Goal: Task Accomplishment & Management: Use online tool/utility

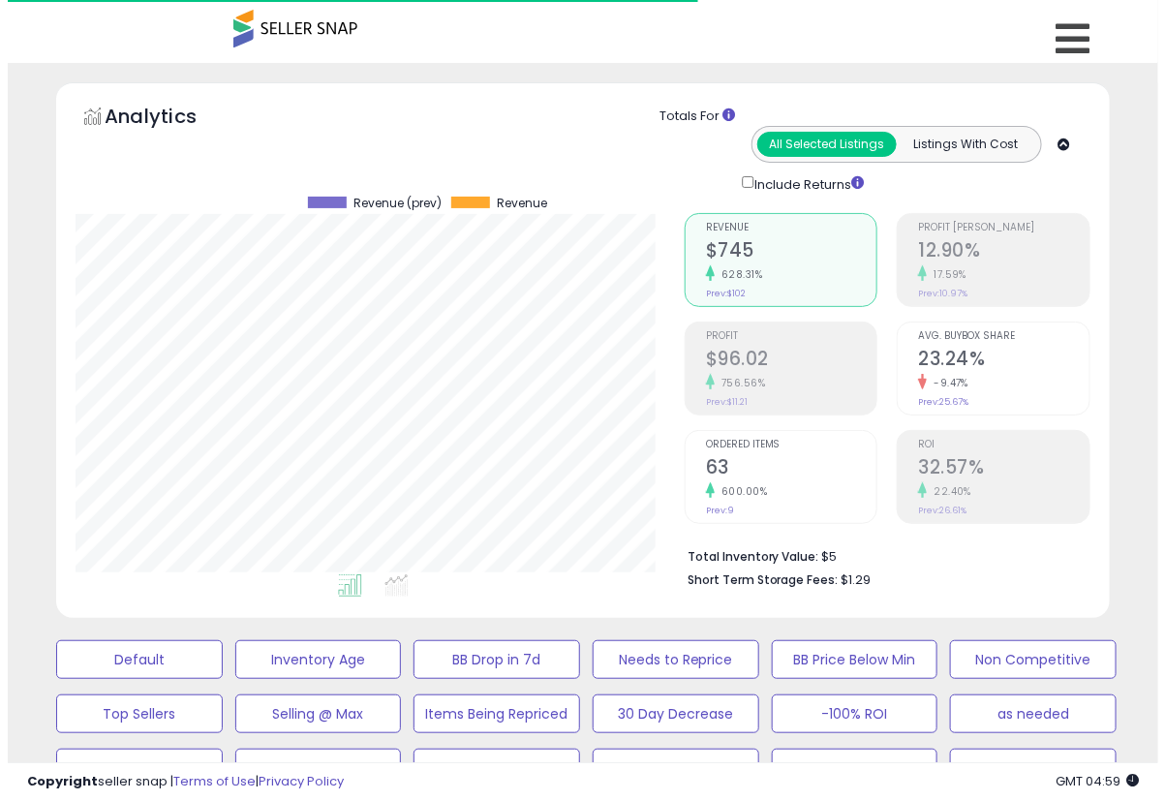
scroll to position [397, 609]
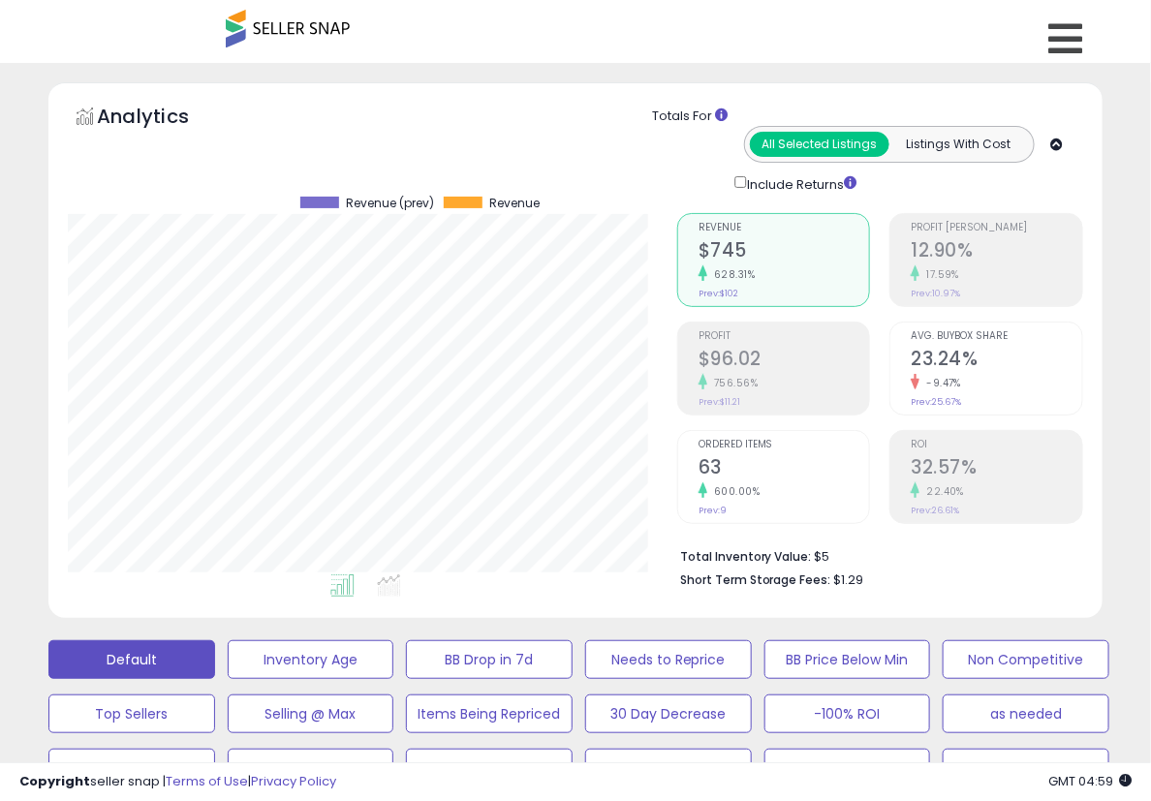
click at [130, 660] on button "Default" at bounding box center [131, 659] width 167 height 39
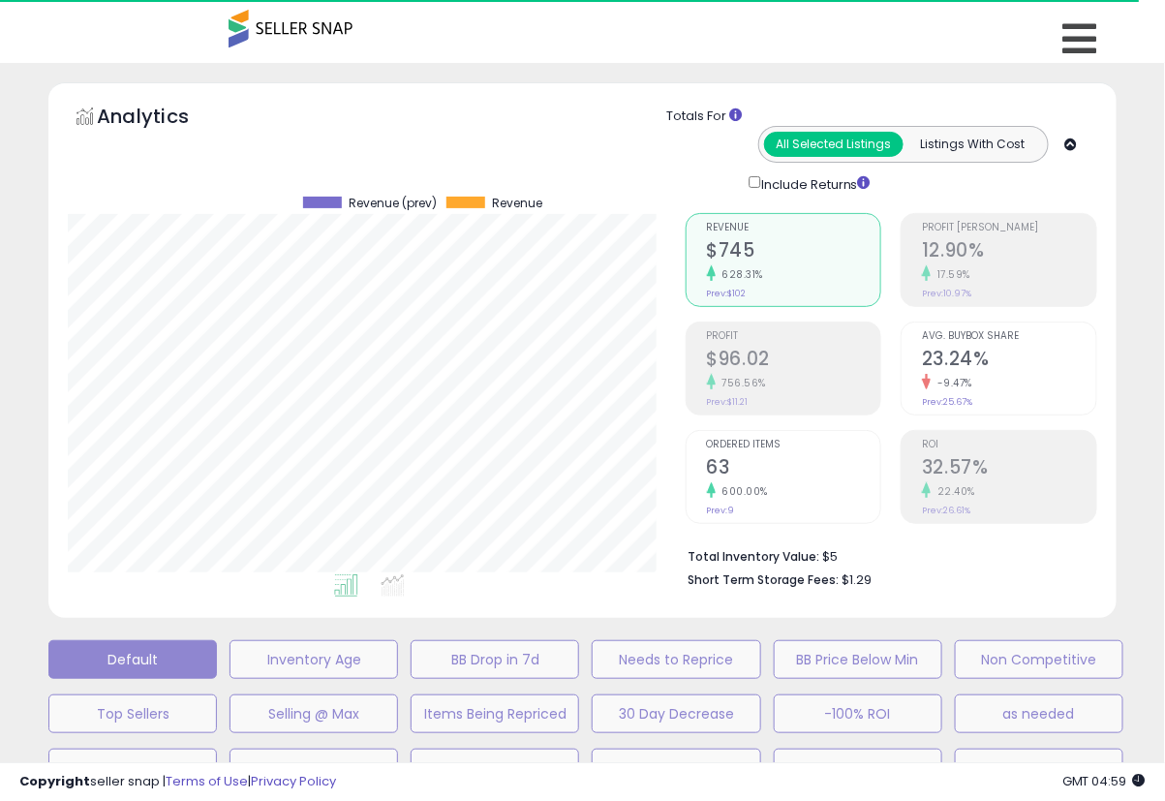
select select "**"
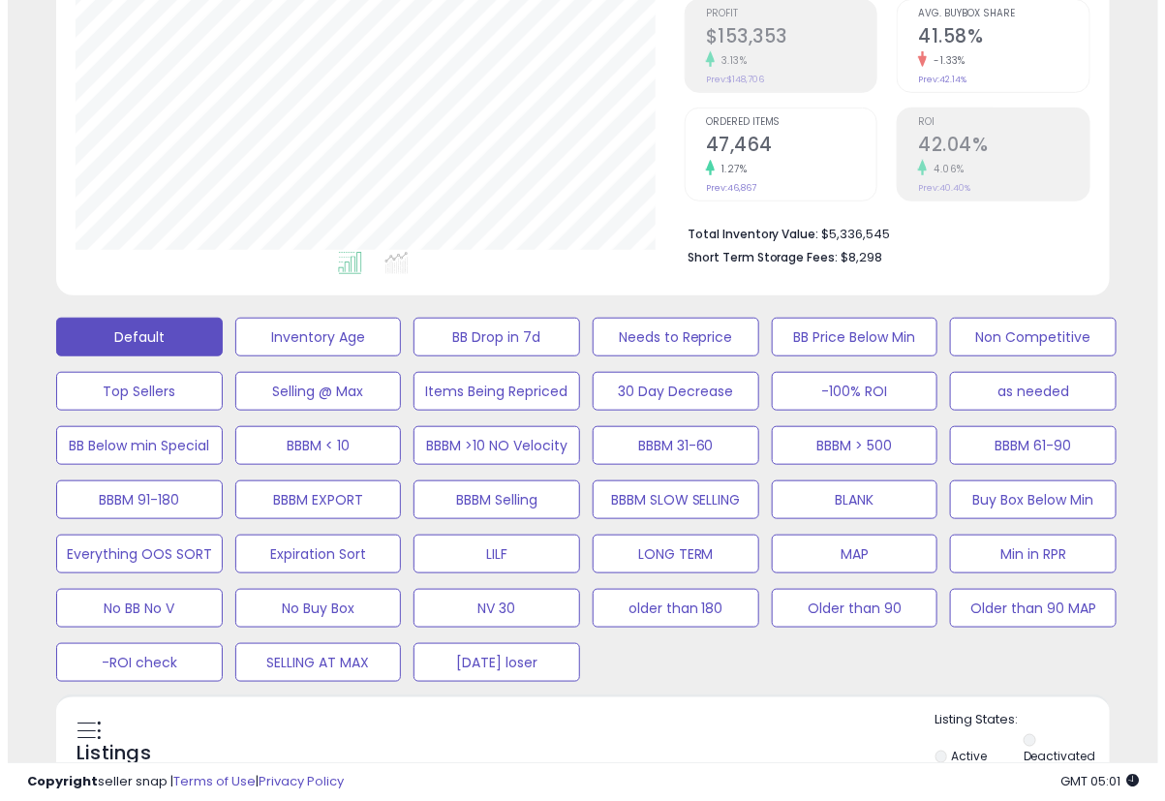
scroll to position [645, 0]
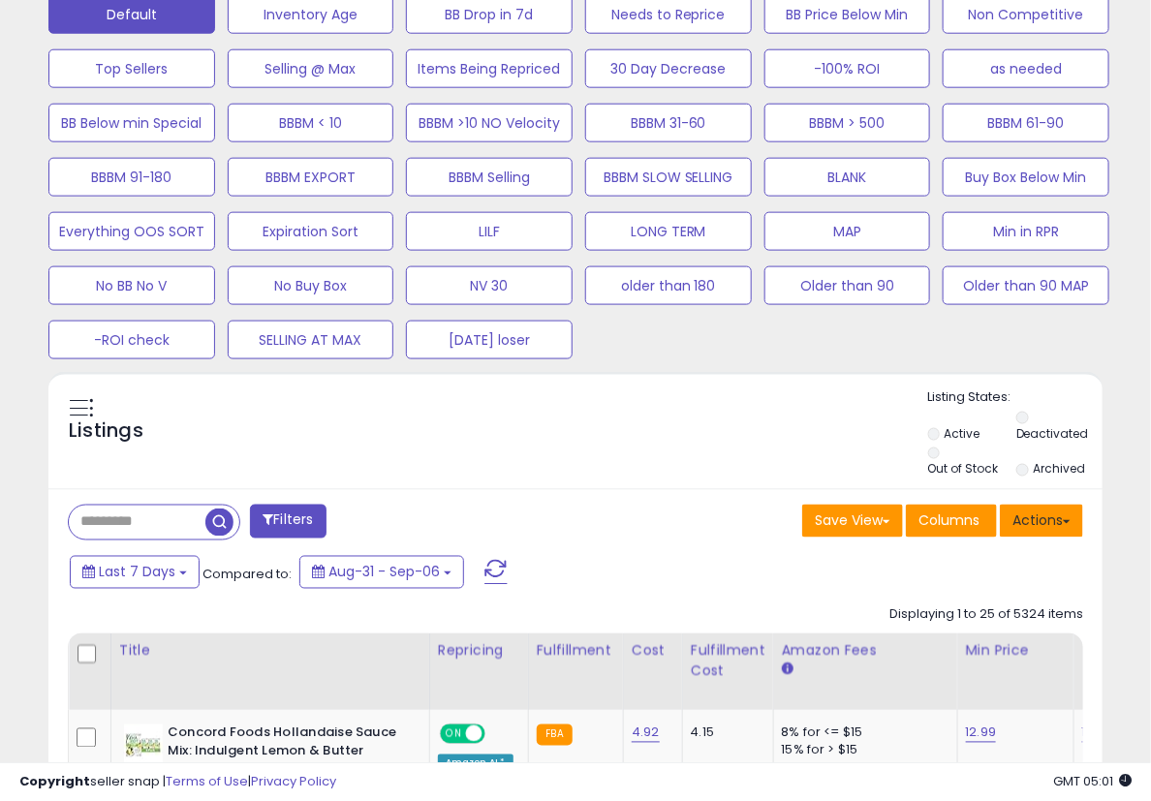
click at [1037, 509] on button "Actions" at bounding box center [1041, 521] width 83 height 33
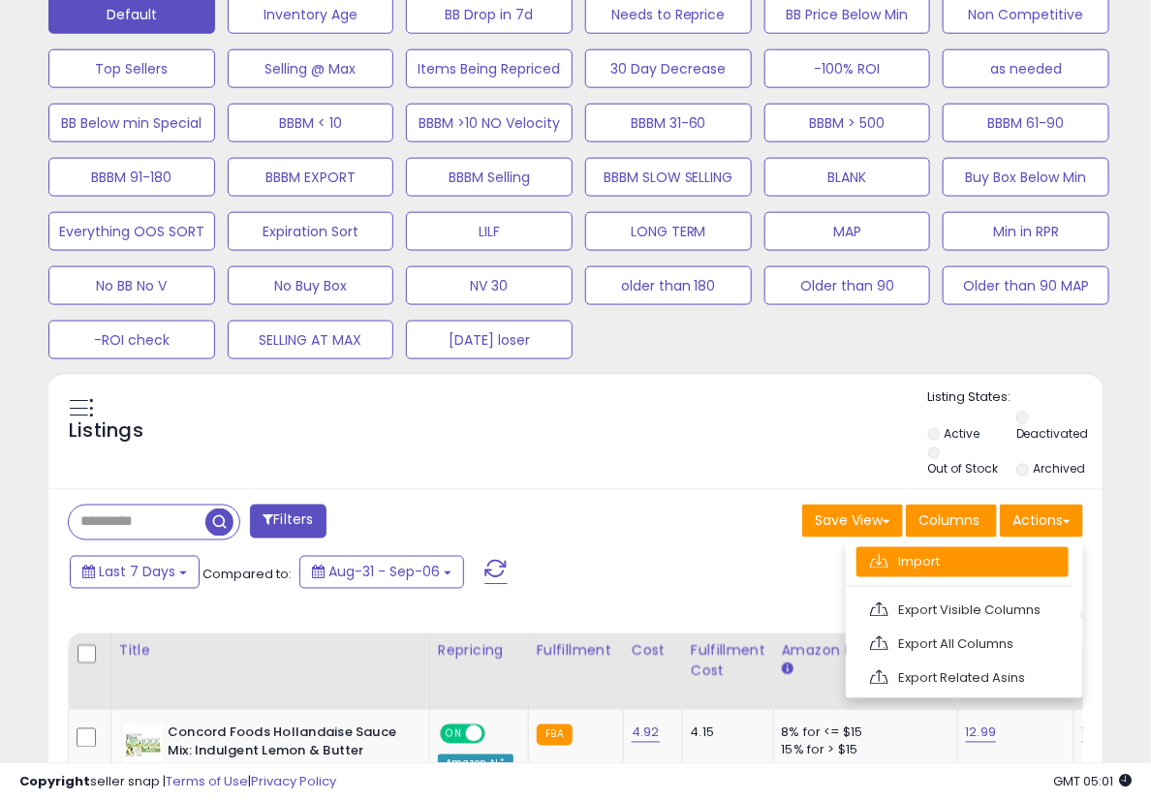
click at [998, 568] on link "Import" at bounding box center [962, 562] width 212 height 30
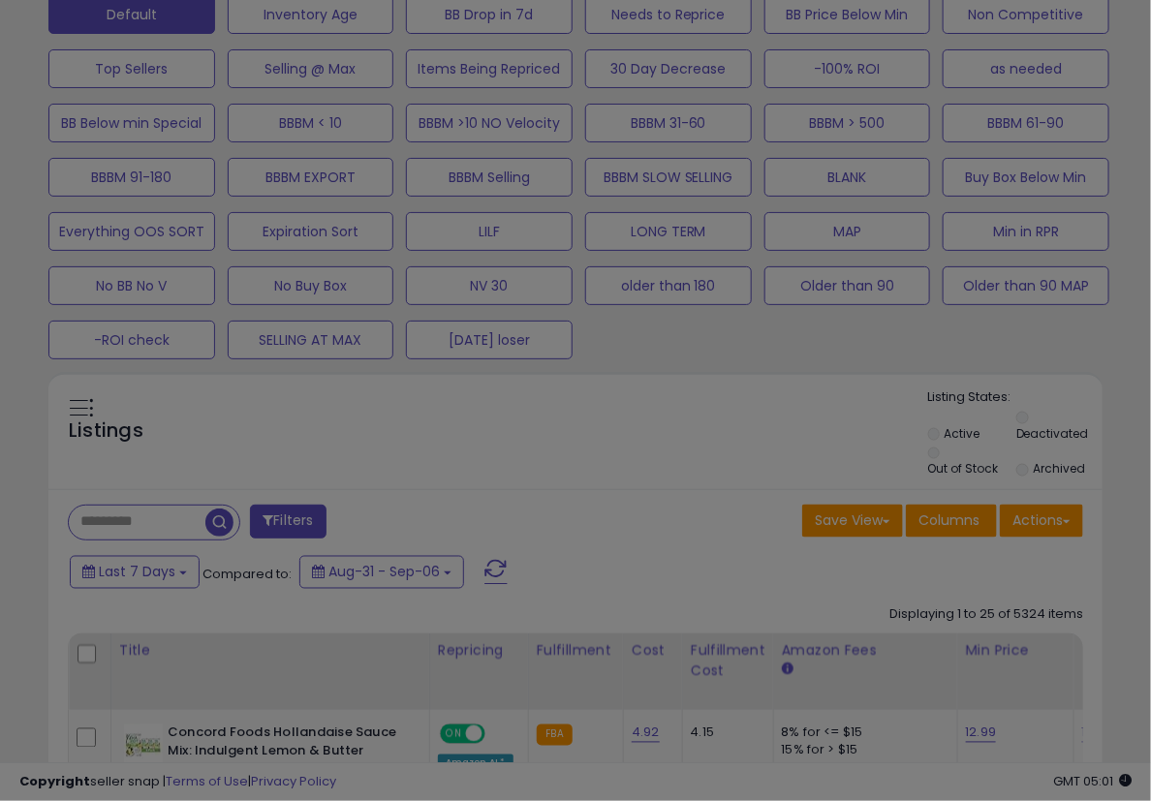
scroll to position [397, 618]
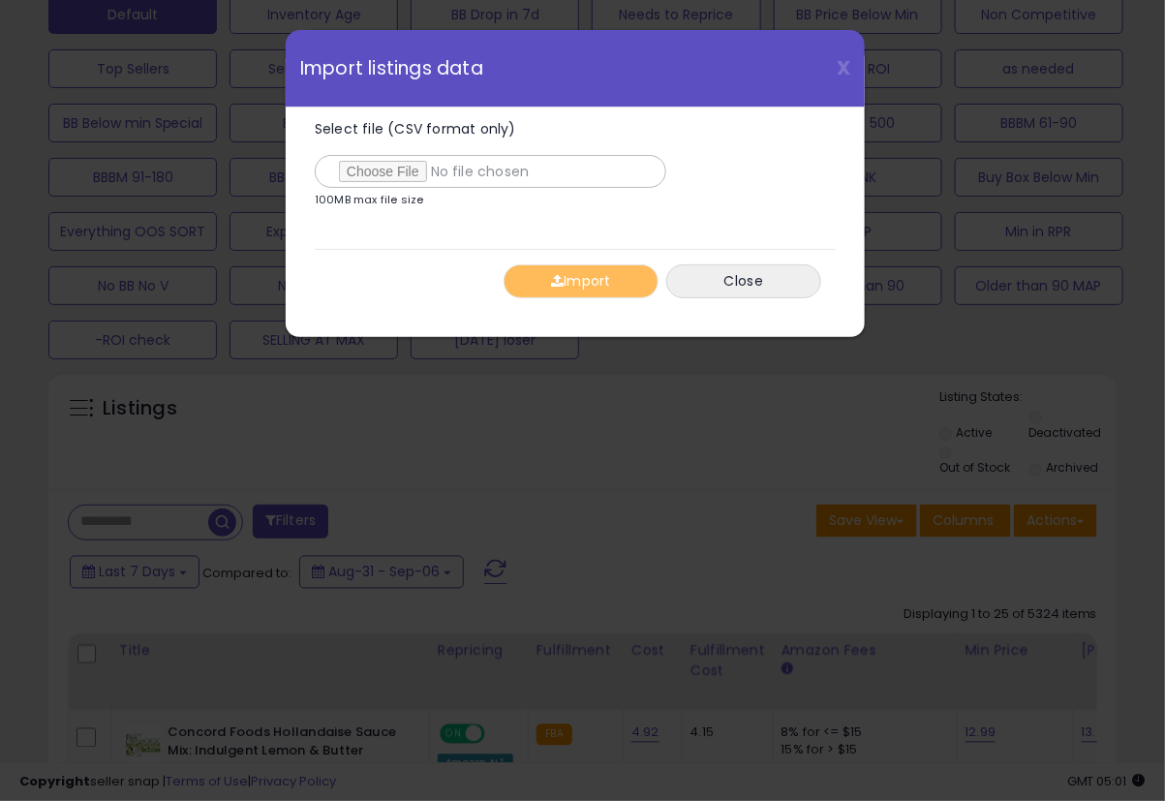
type input "**********"
click at [547, 281] on button "Import" at bounding box center [581, 281] width 155 height 34
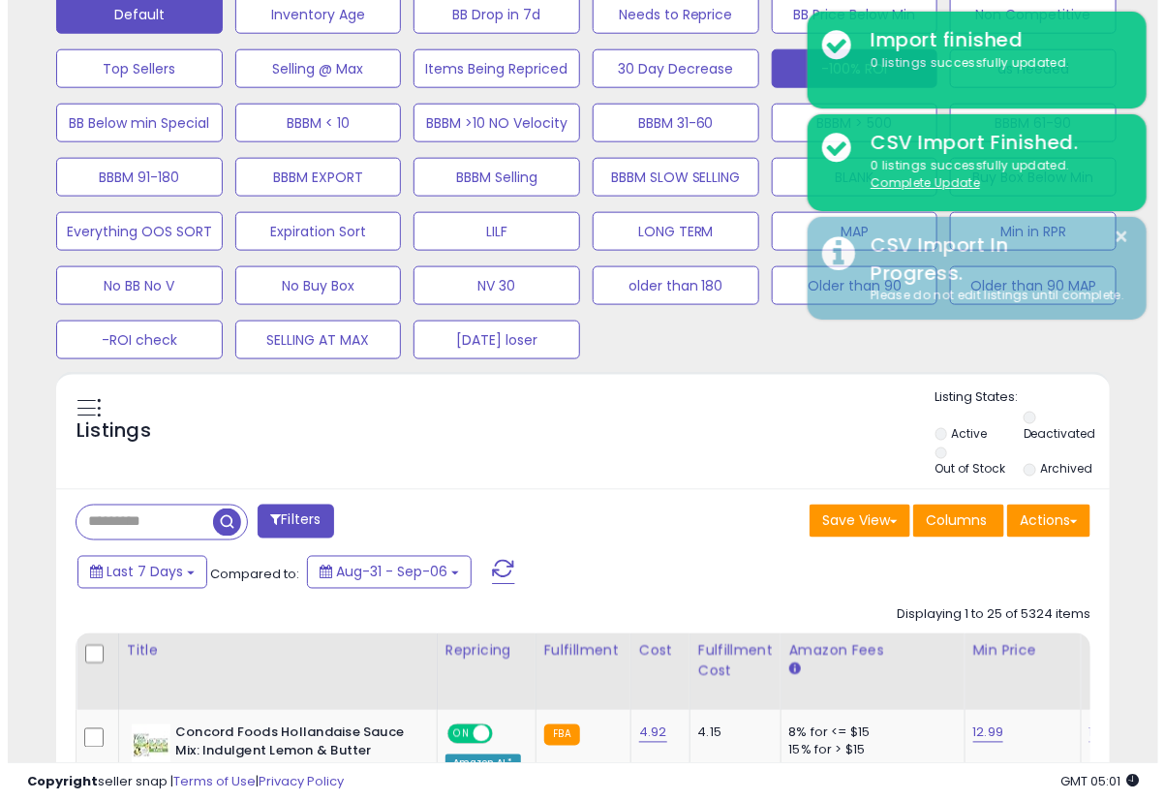
scroll to position [323, 0]
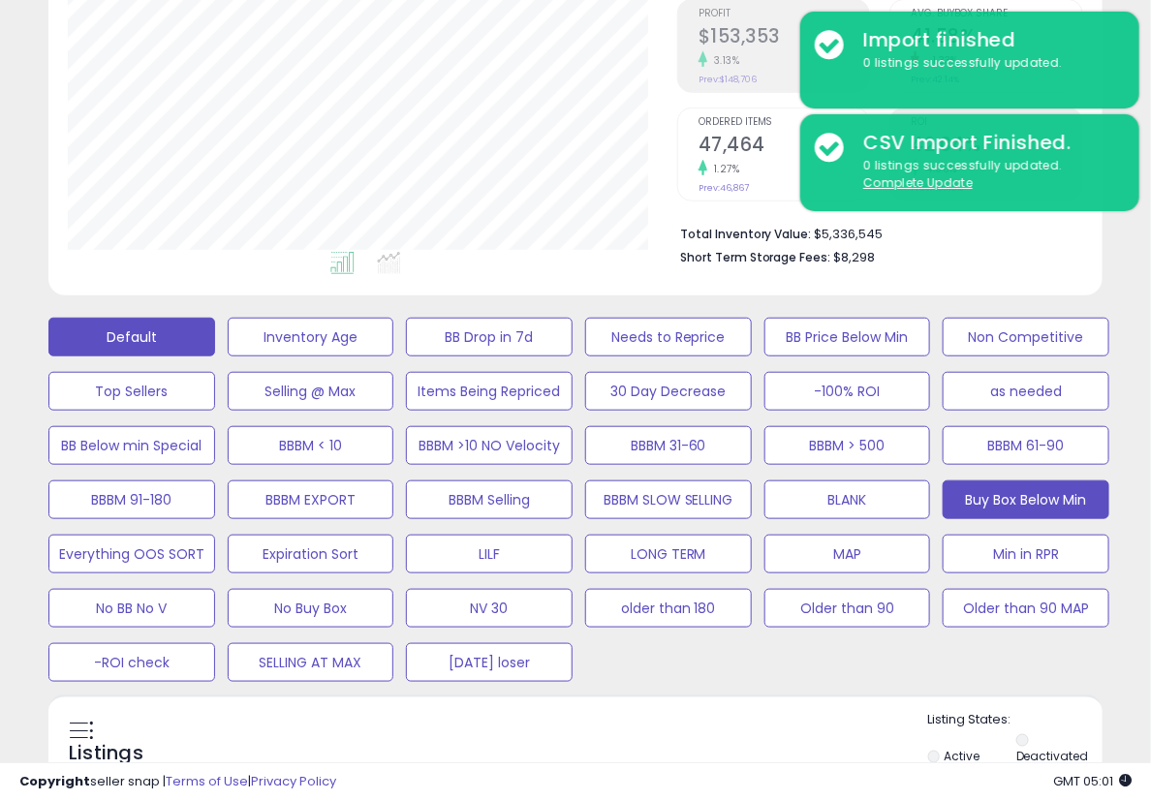
click at [1027, 502] on button "Buy Box Below Min" at bounding box center [1025, 499] width 167 height 39
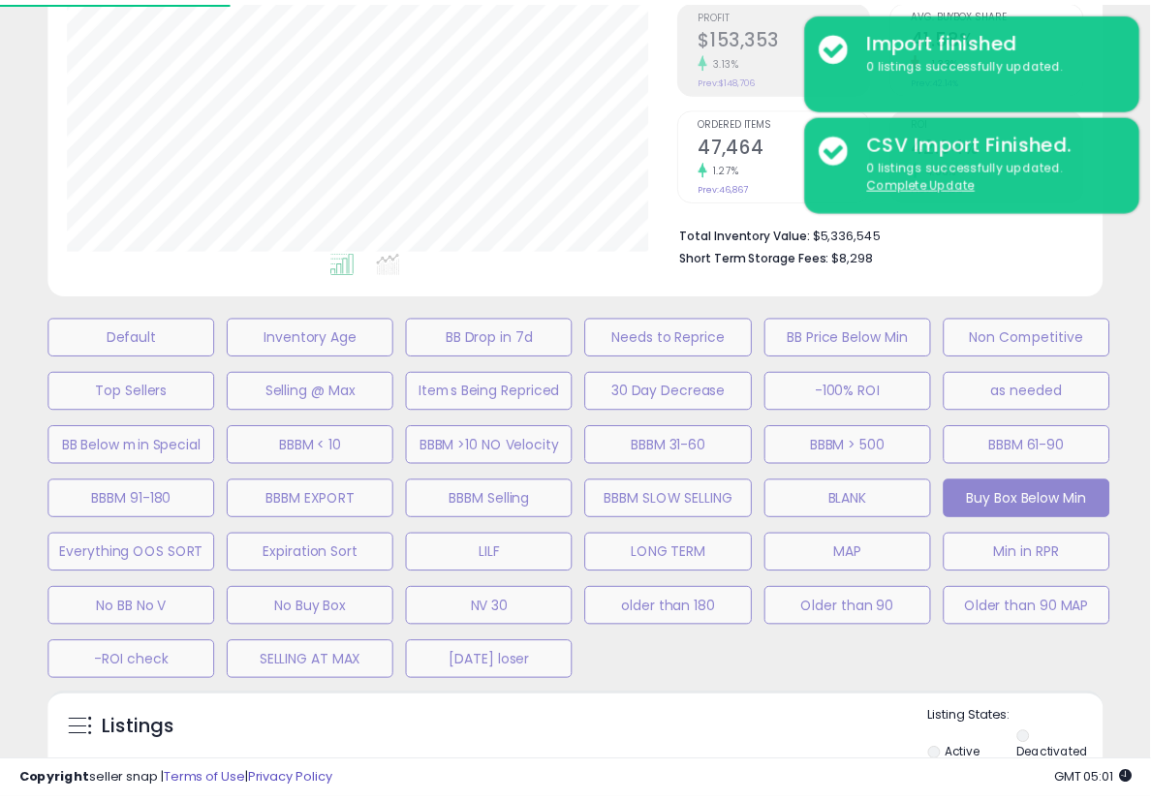
scroll to position [397, 618]
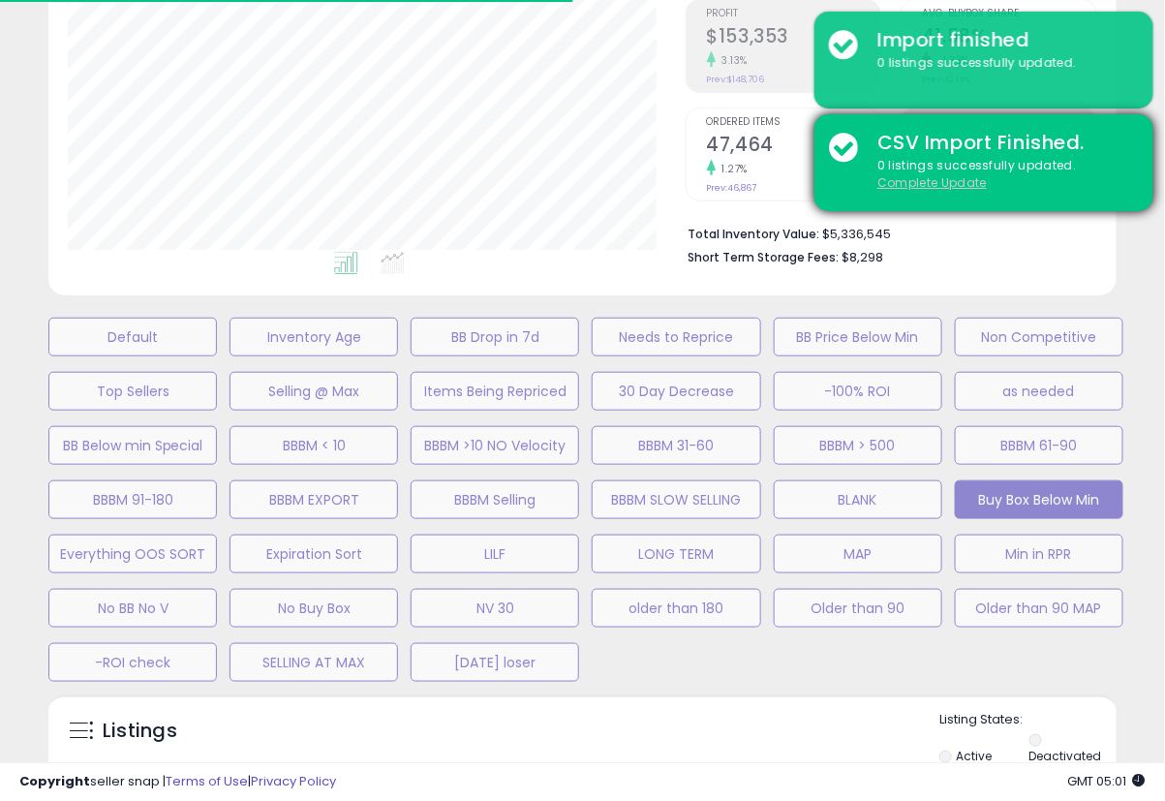
click at [930, 188] on u "Complete Update" at bounding box center [932, 182] width 109 height 16
click at [938, 184] on u "Complete Update" at bounding box center [932, 182] width 109 height 16
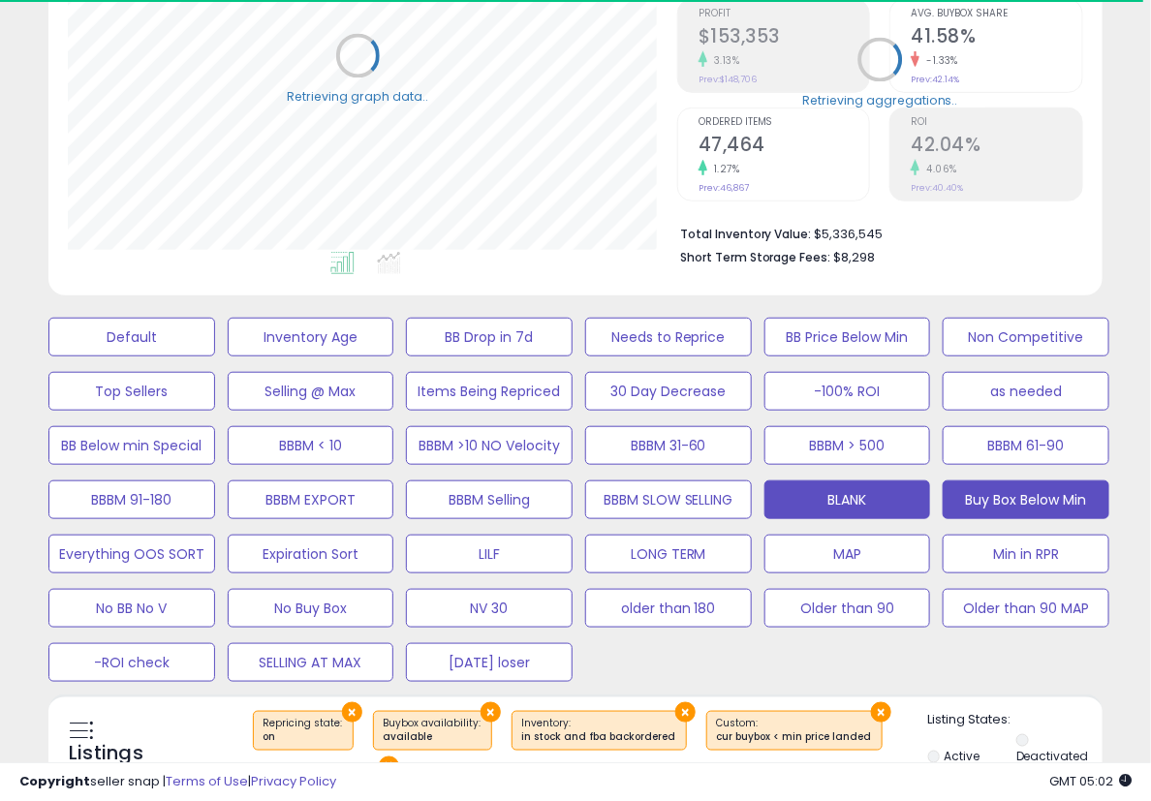
scroll to position [968172, 967958]
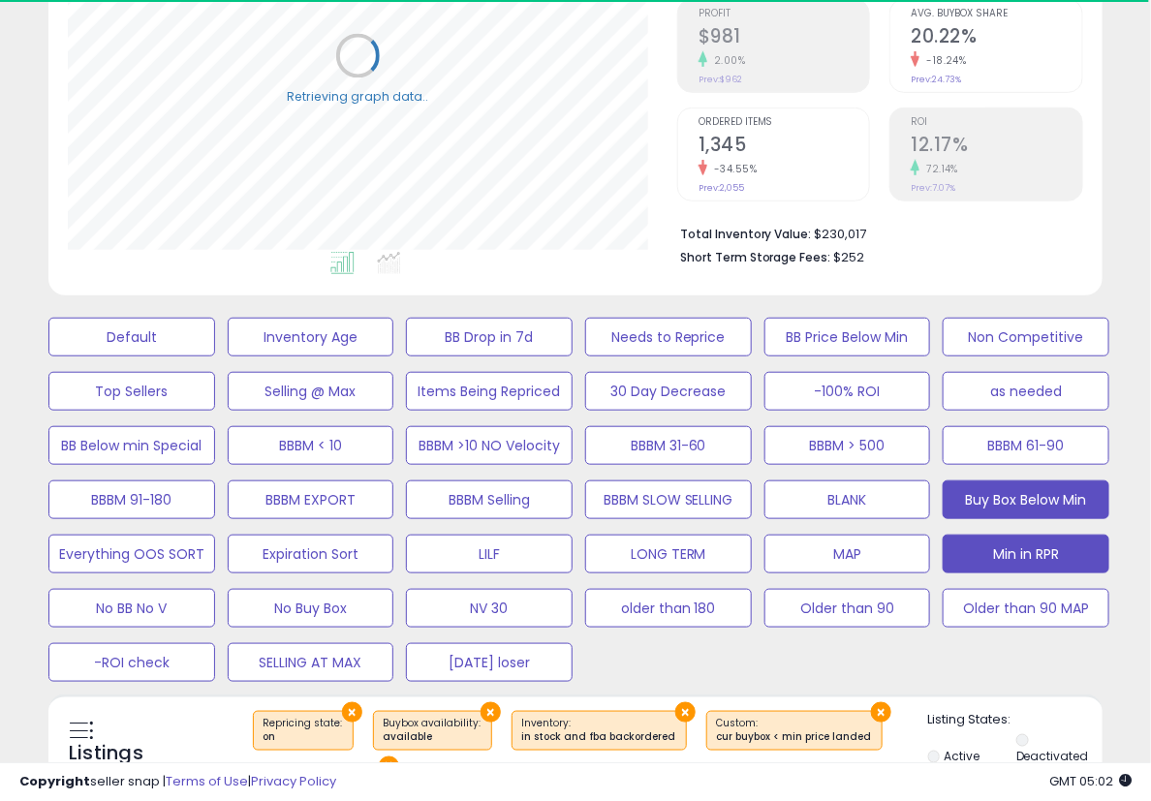
click at [1040, 550] on button "Min in RPR" at bounding box center [1025, 554] width 167 height 39
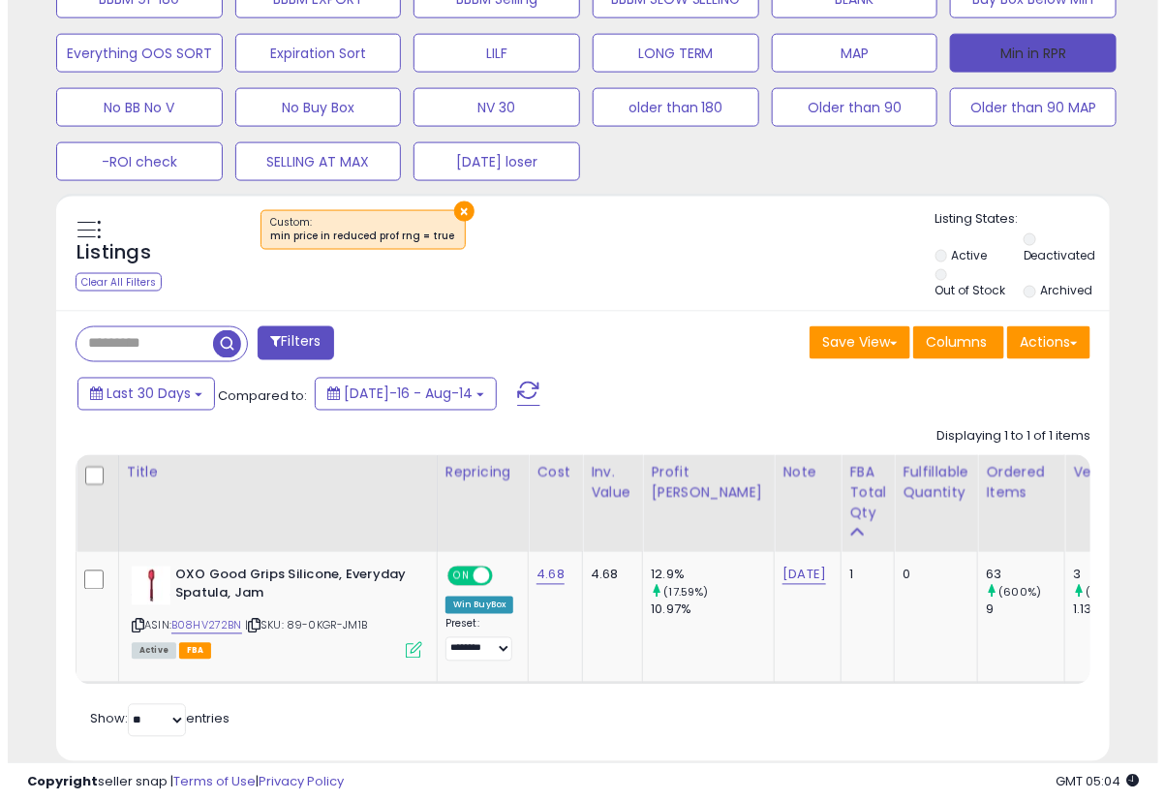
scroll to position [545, 0]
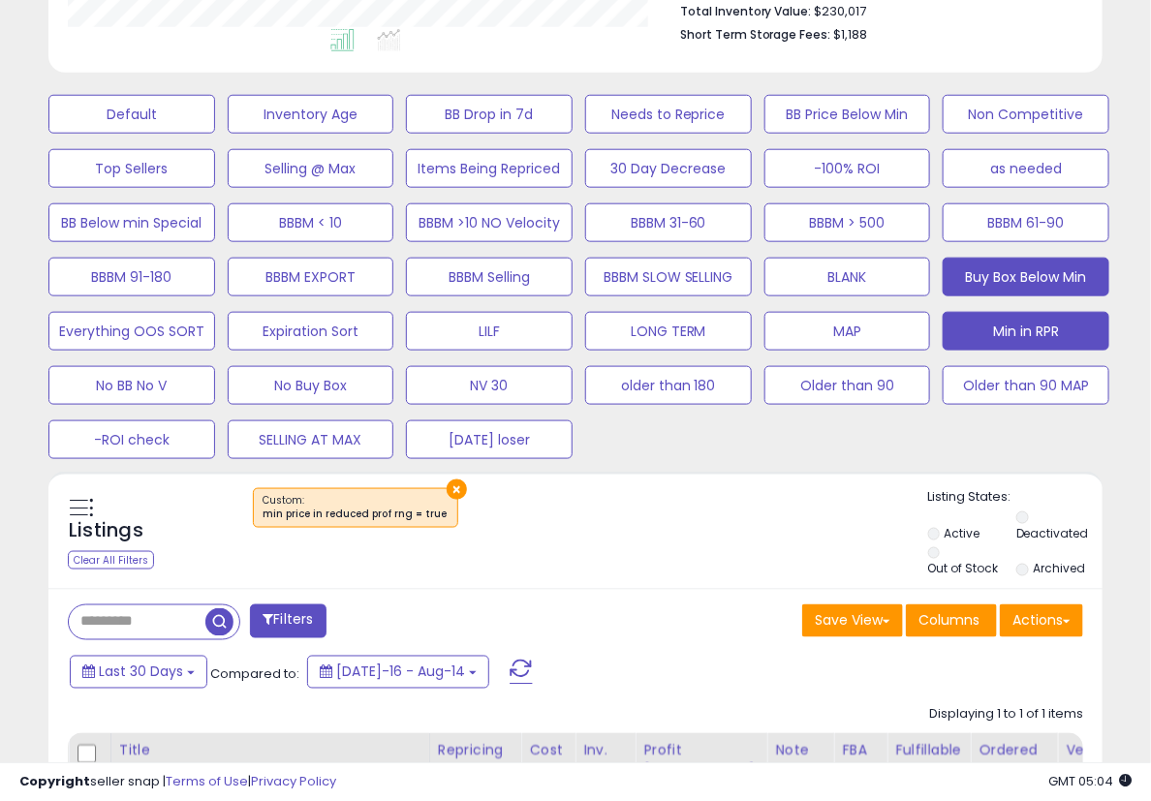
click at [1030, 265] on button "Buy Box Below Min" at bounding box center [1025, 277] width 167 height 39
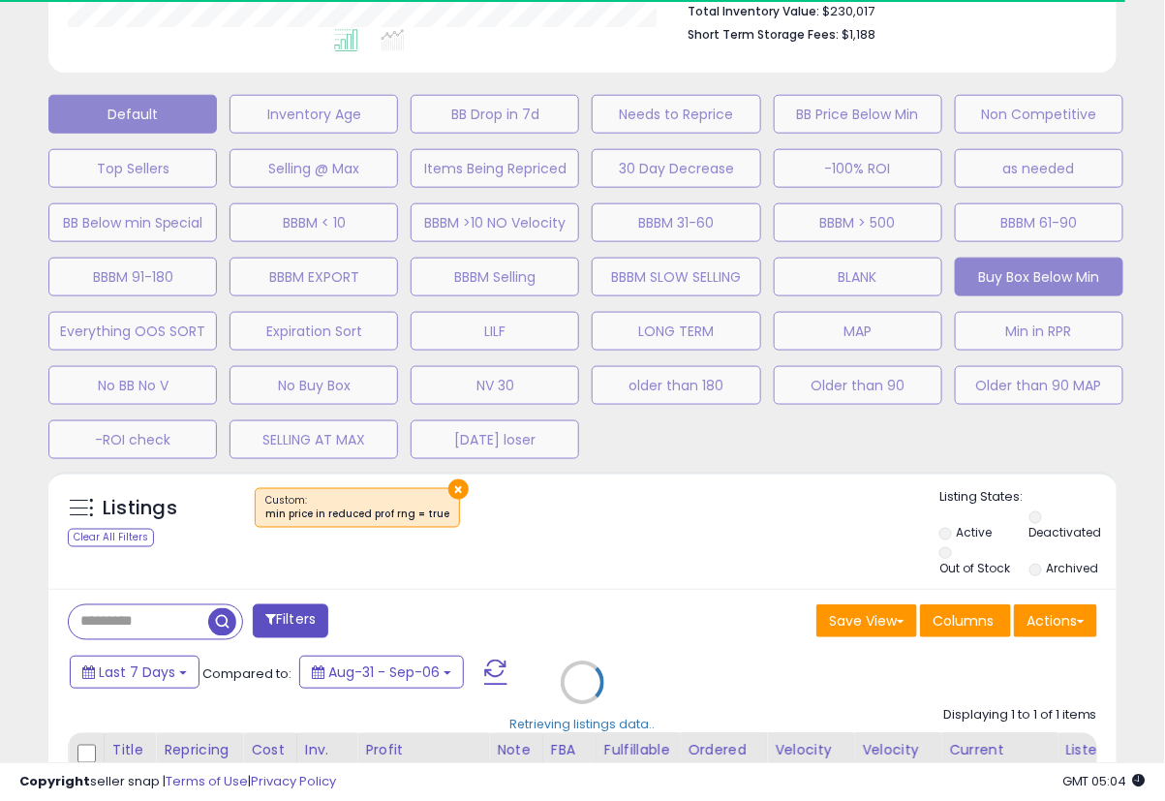
click at [186, 109] on button "Default" at bounding box center [132, 114] width 169 height 39
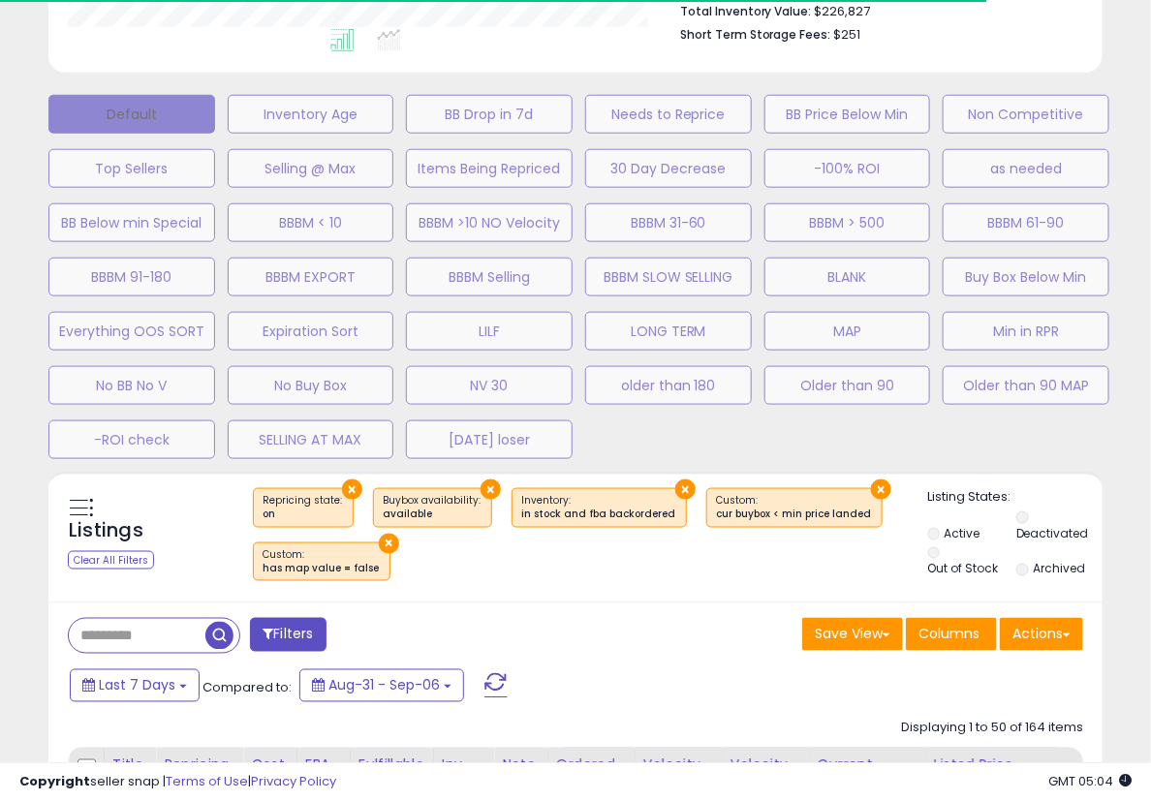
scroll to position [397, 609]
select select "**"
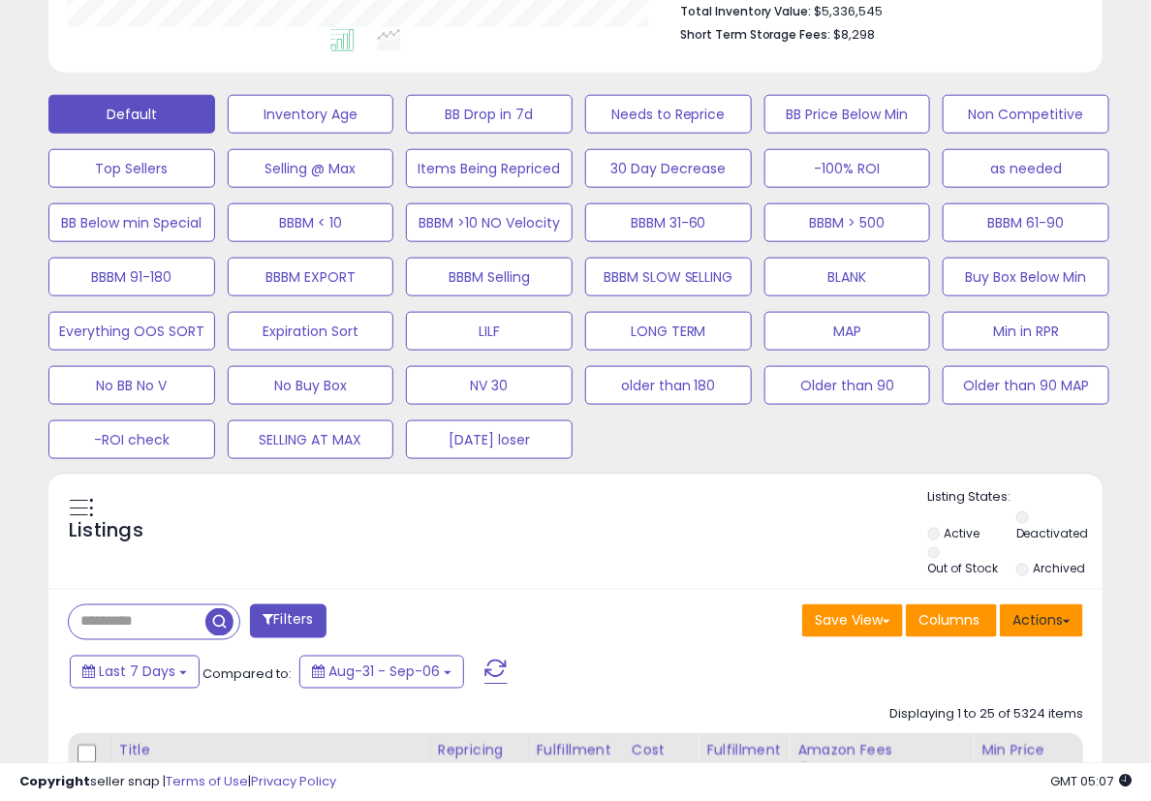
drag, startPoint x: 1063, startPoint y: 628, endPoint x: 1037, endPoint y: 612, distance: 29.6
click at [1061, 626] on button "Actions" at bounding box center [1041, 620] width 83 height 33
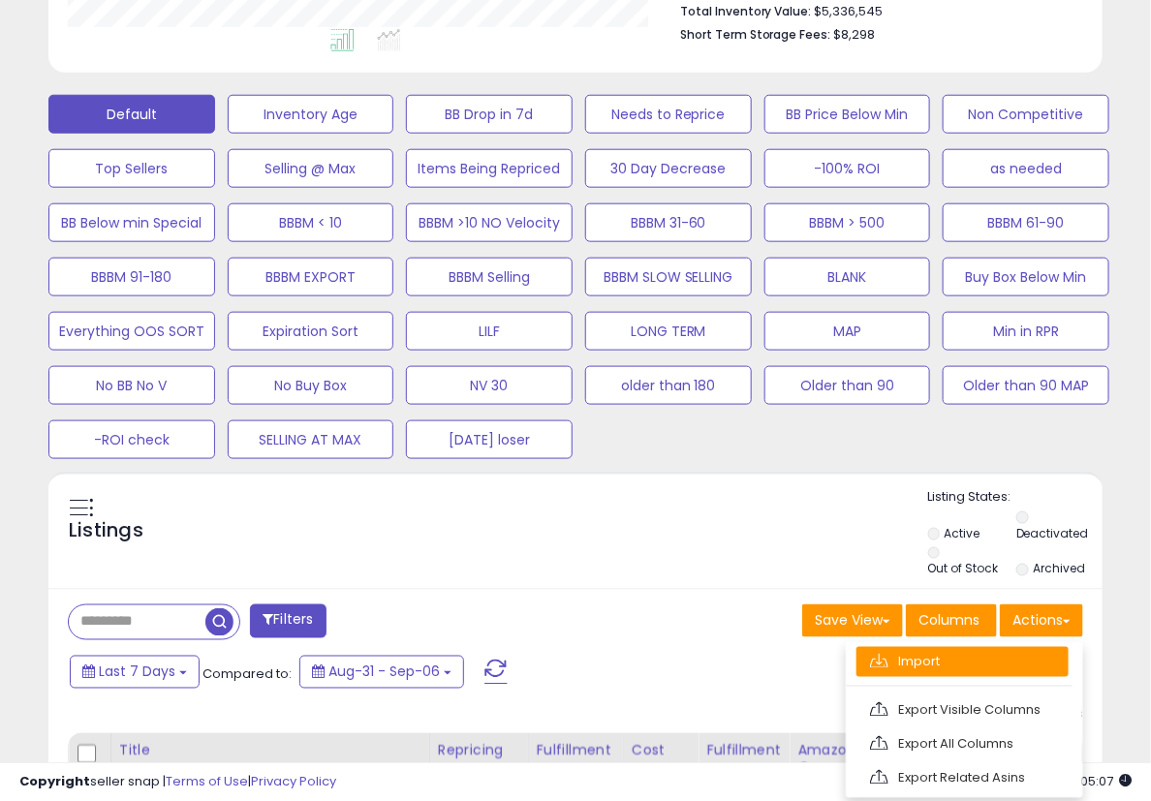
click at [1002, 656] on link "Import" at bounding box center [962, 662] width 212 height 30
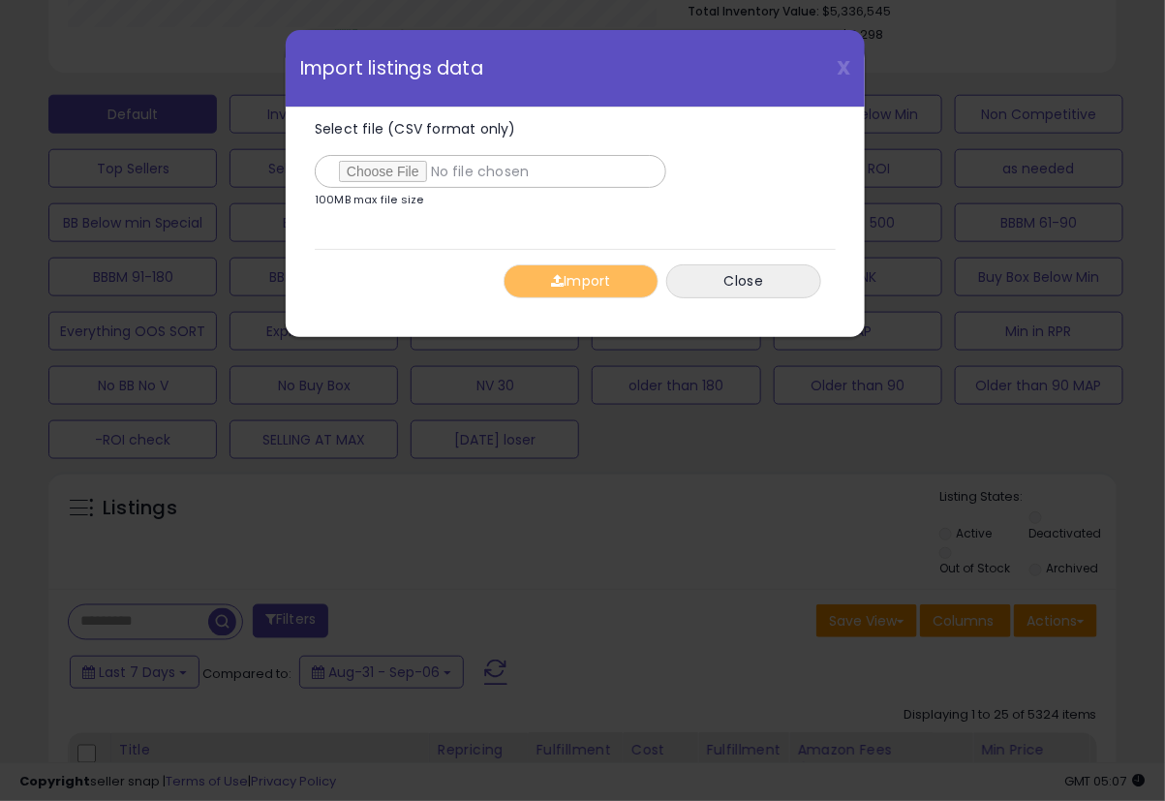
type input "**********"
click at [572, 270] on button "Import" at bounding box center [581, 281] width 155 height 34
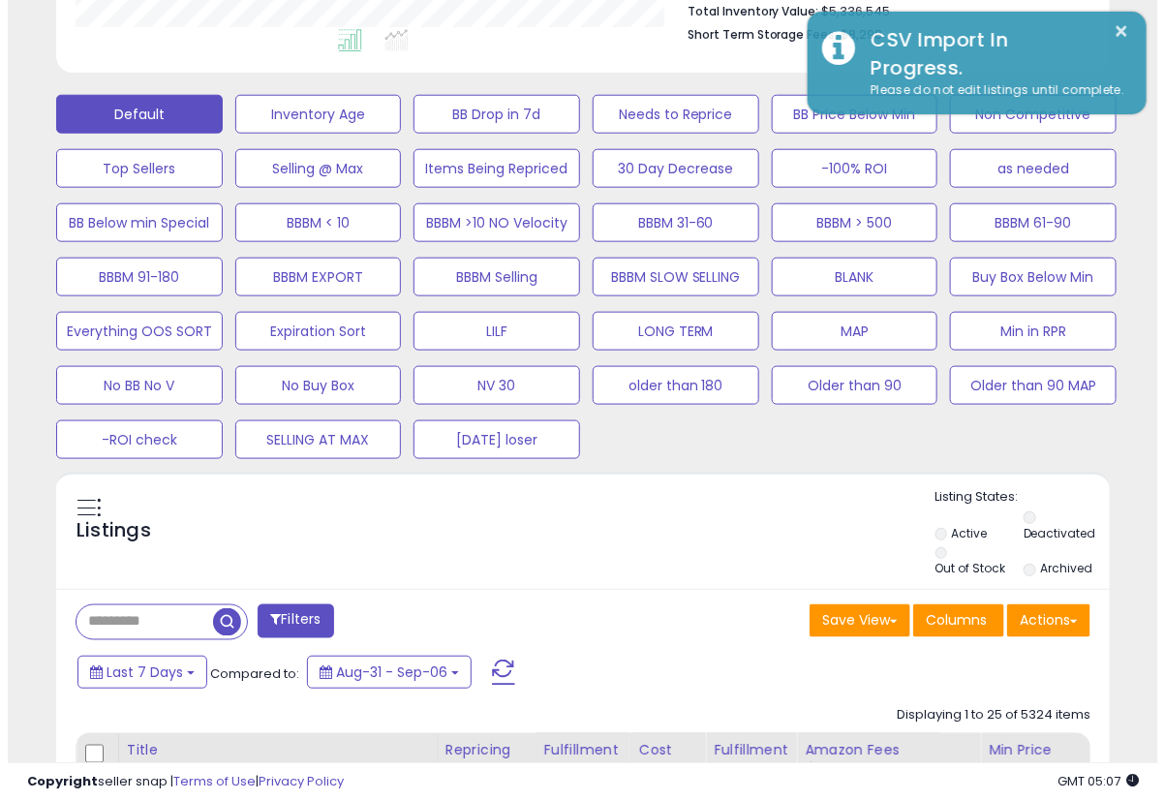
scroll to position [968172, 967958]
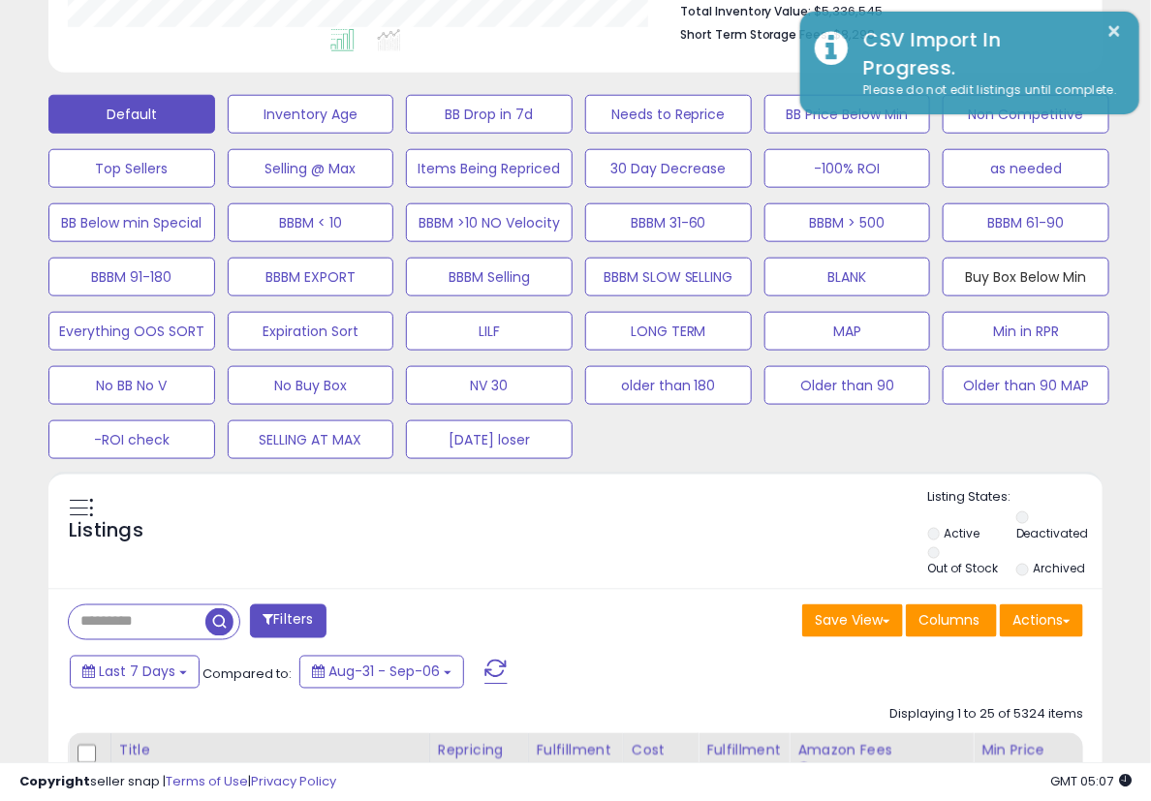
click at [1042, 274] on button "Buy Box Below Min" at bounding box center [1025, 277] width 167 height 39
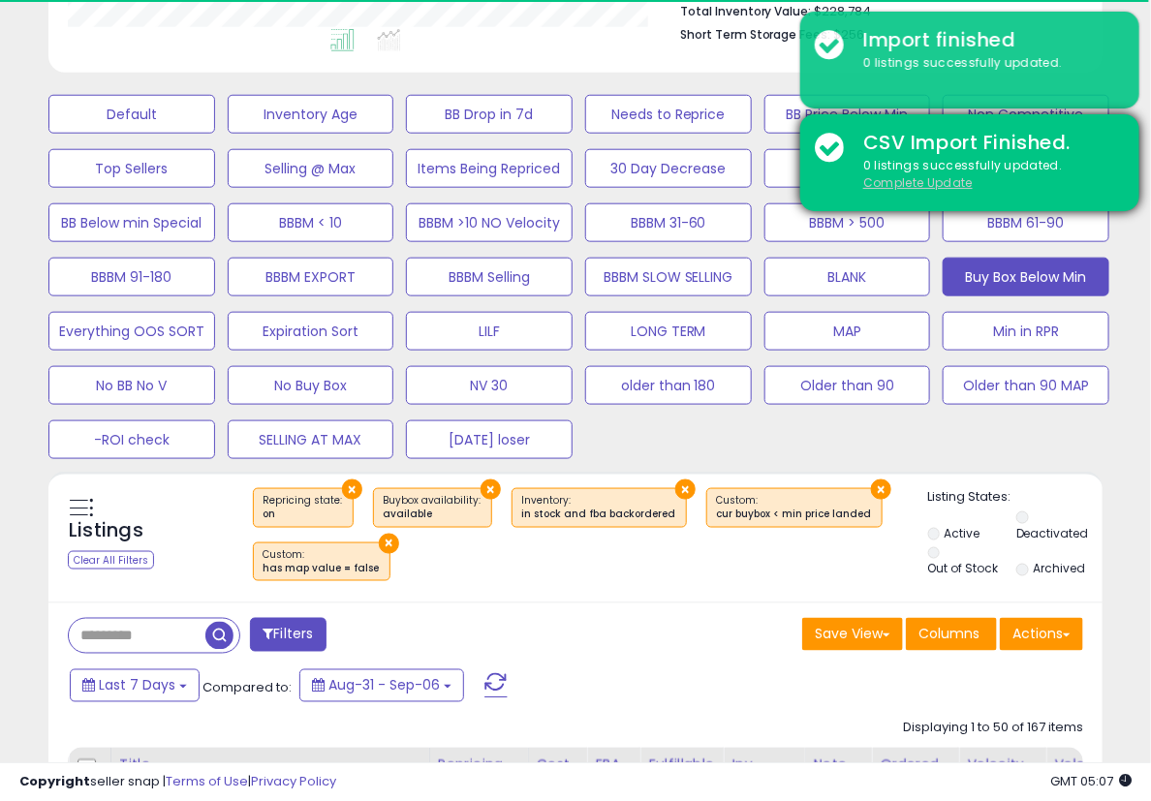
click at [928, 186] on u "Complete Update" at bounding box center [917, 182] width 109 height 16
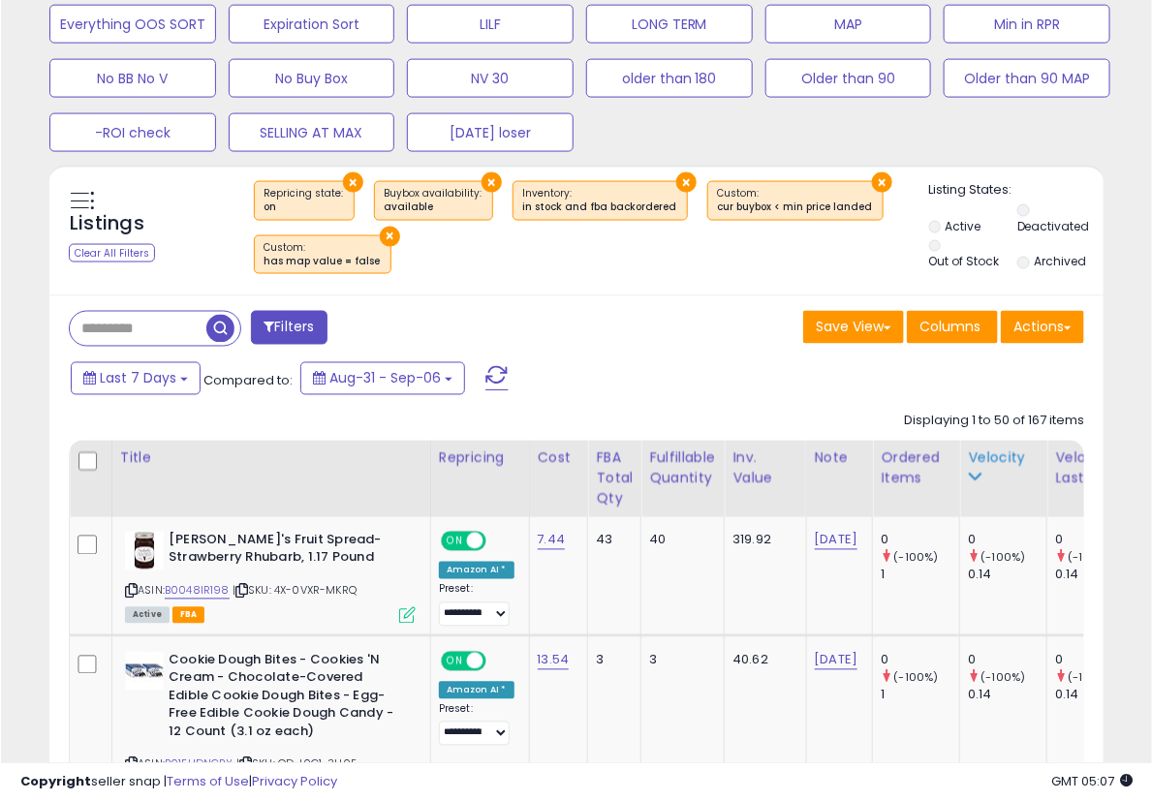
scroll to position [869, 0]
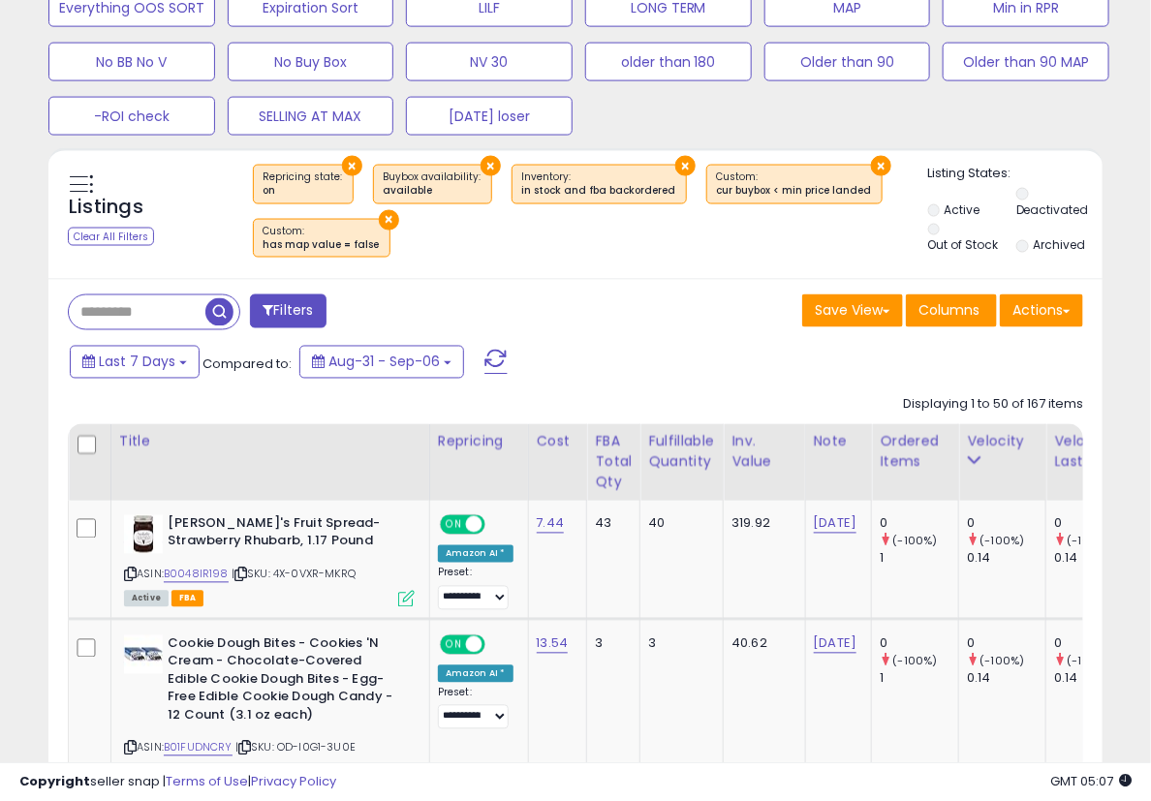
click at [1046, 307] on button "Actions" at bounding box center [1041, 310] width 83 height 33
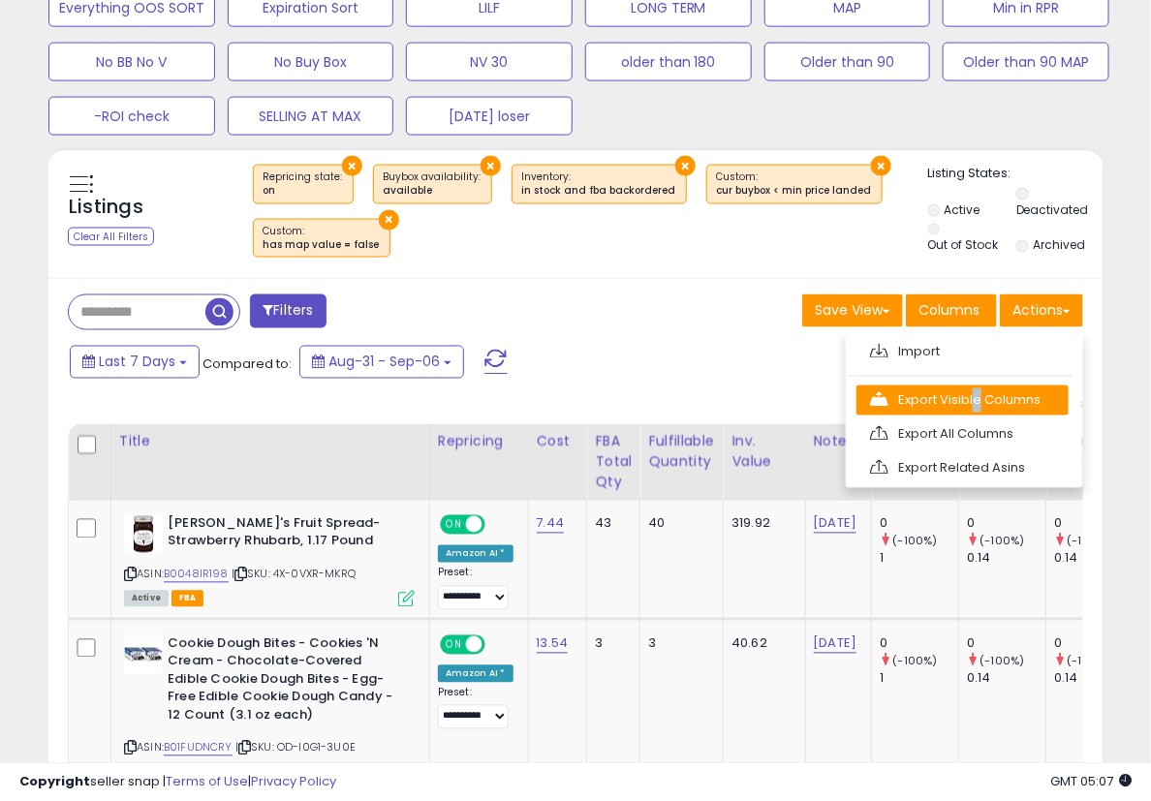
click at [971, 391] on link "Export Visible Columns" at bounding box center [962, 400] width 212 height 30
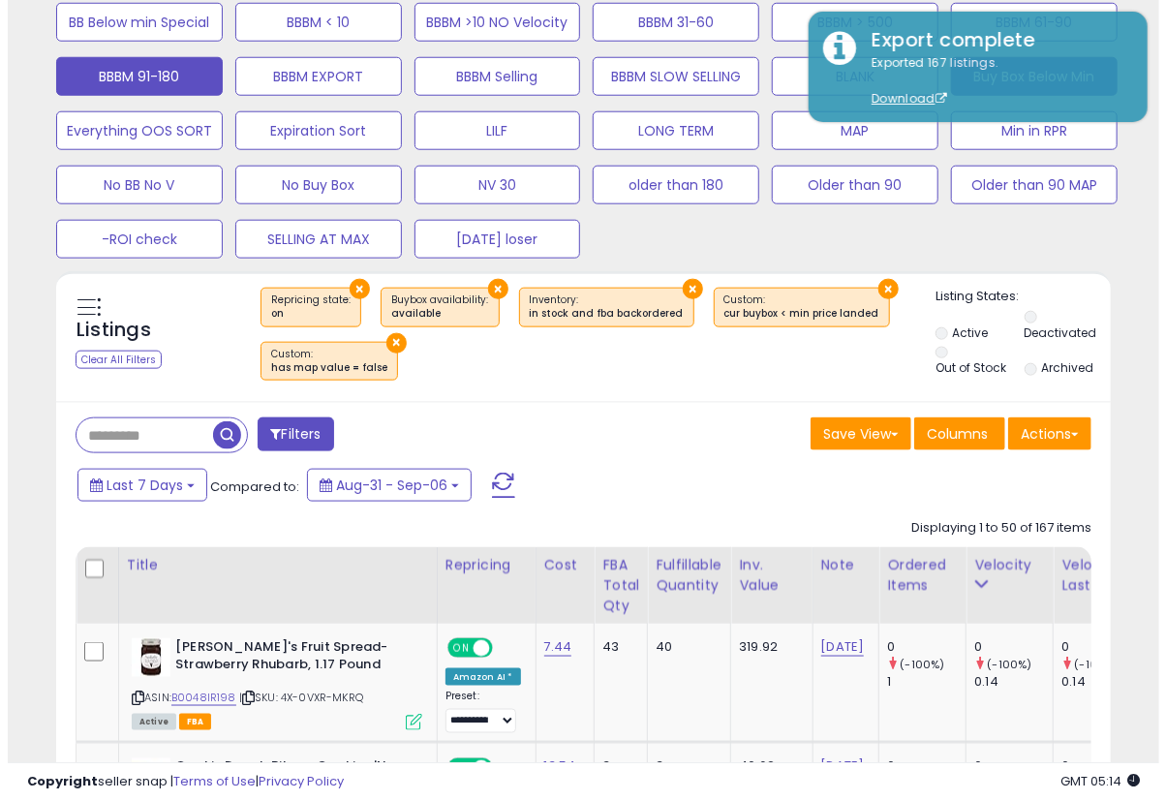
scroll to position [545, 0]
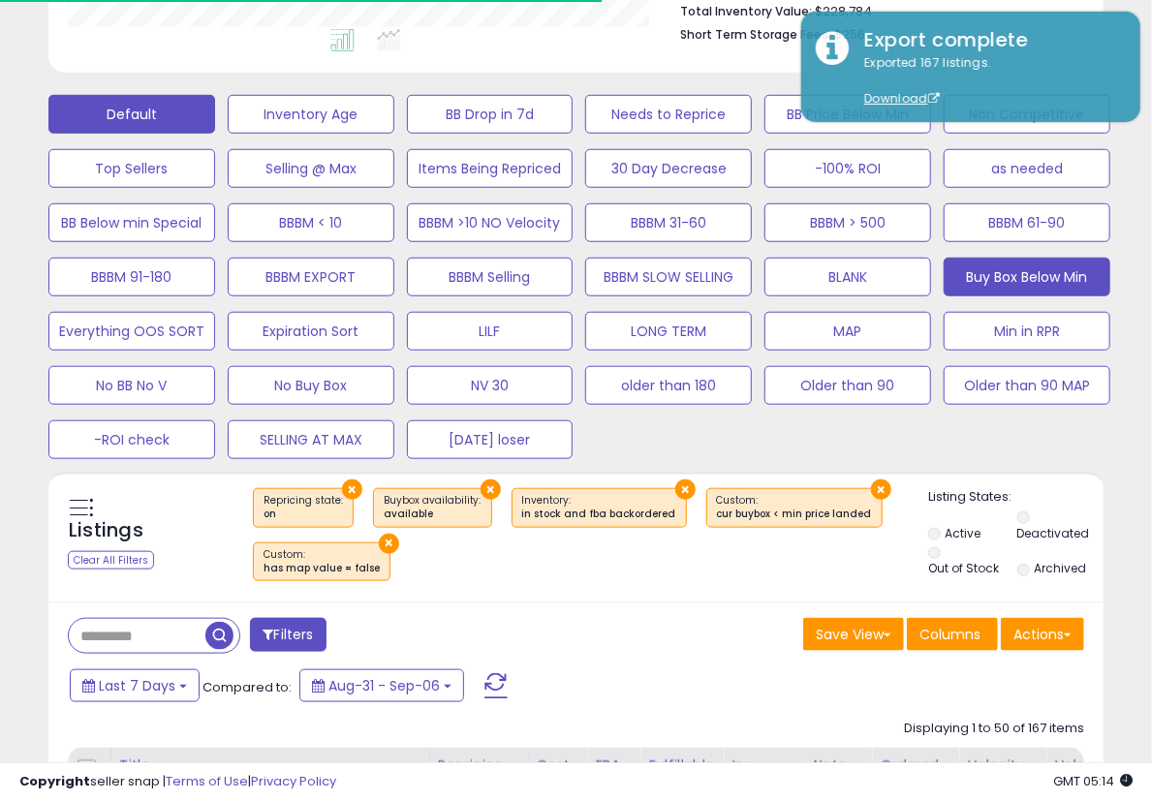
click at [169, 111] on button "Default" at bounding box center [131, 114] width 167 height 39
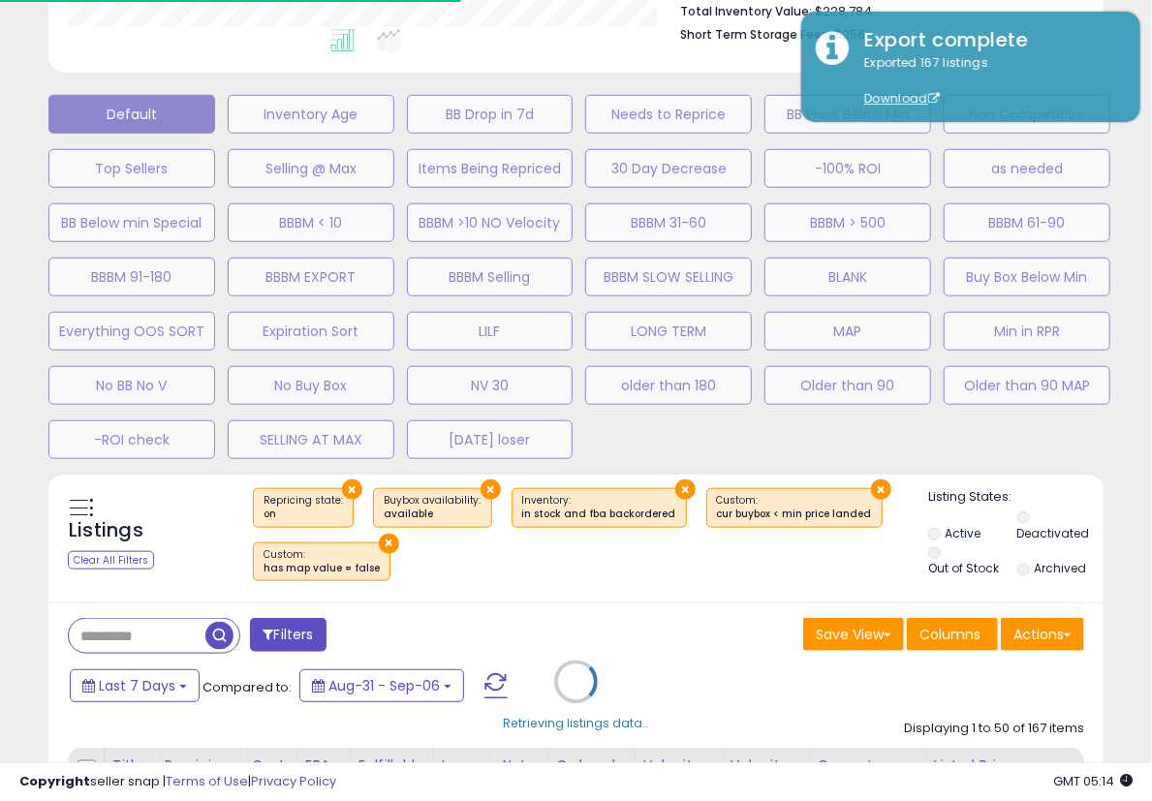
scroll to position [397, 618]
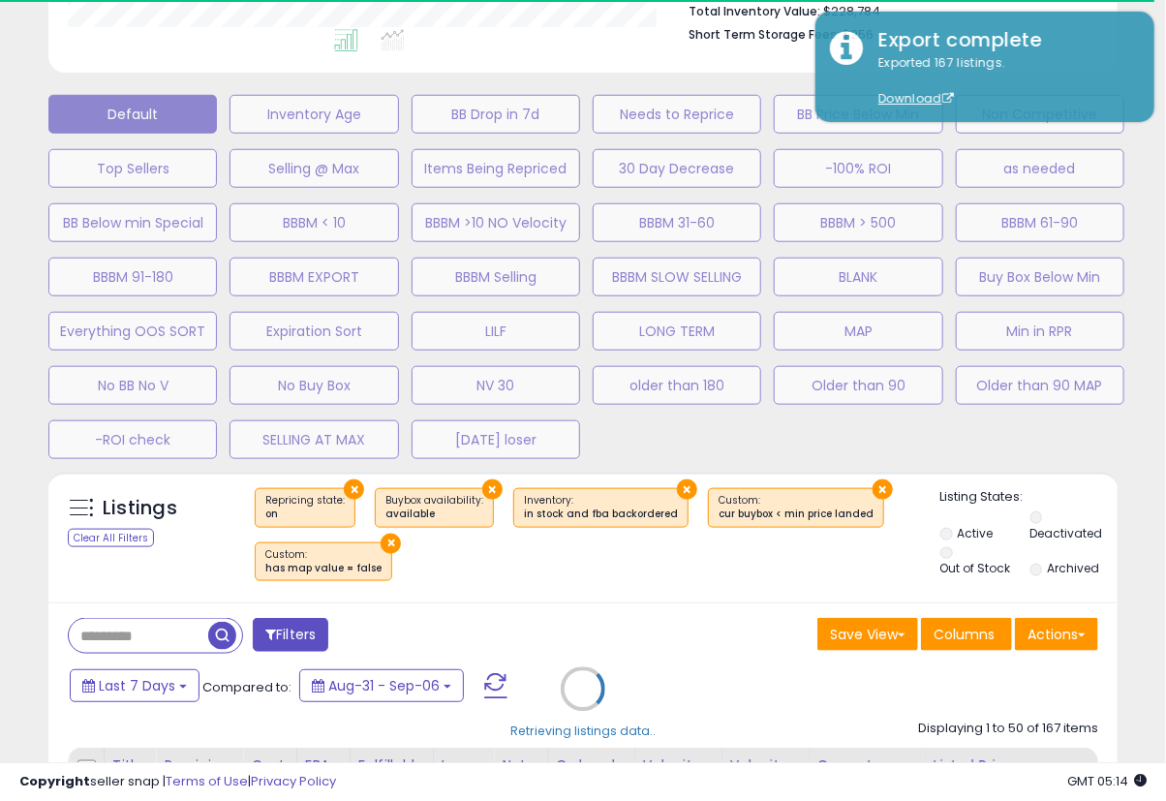
select select "**"
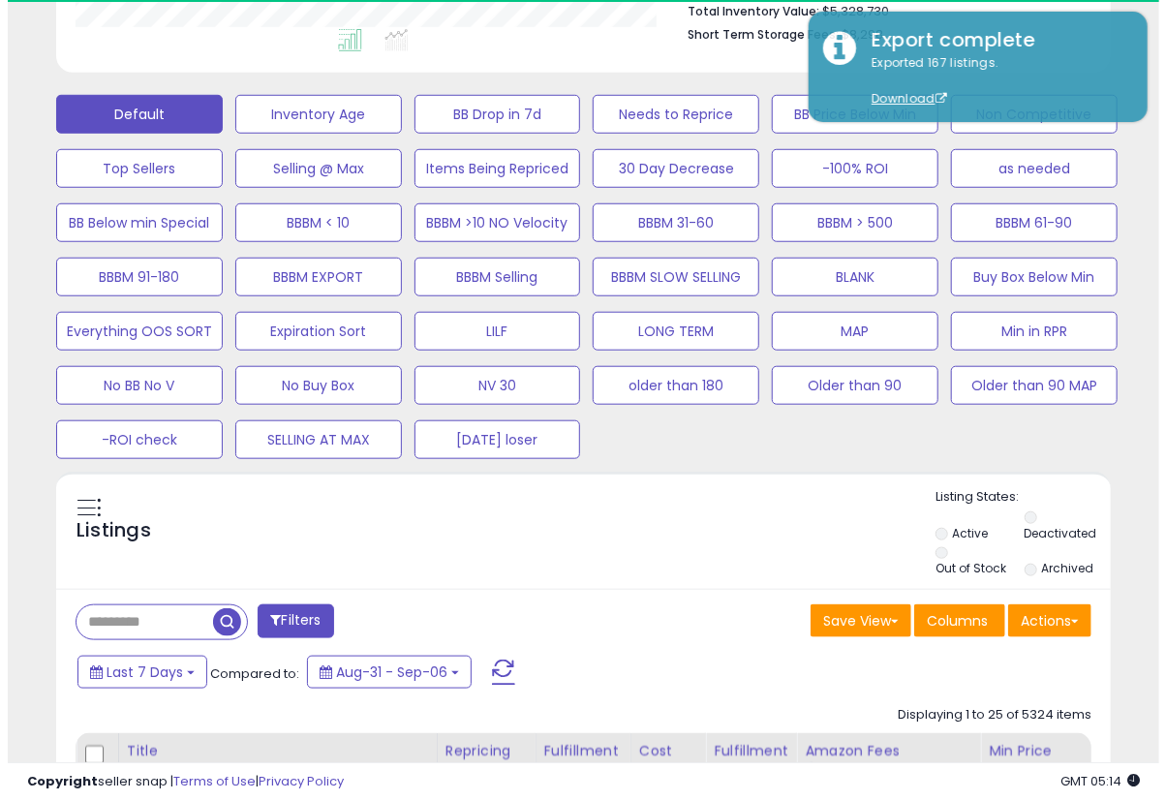
scroll to position [397, 609]
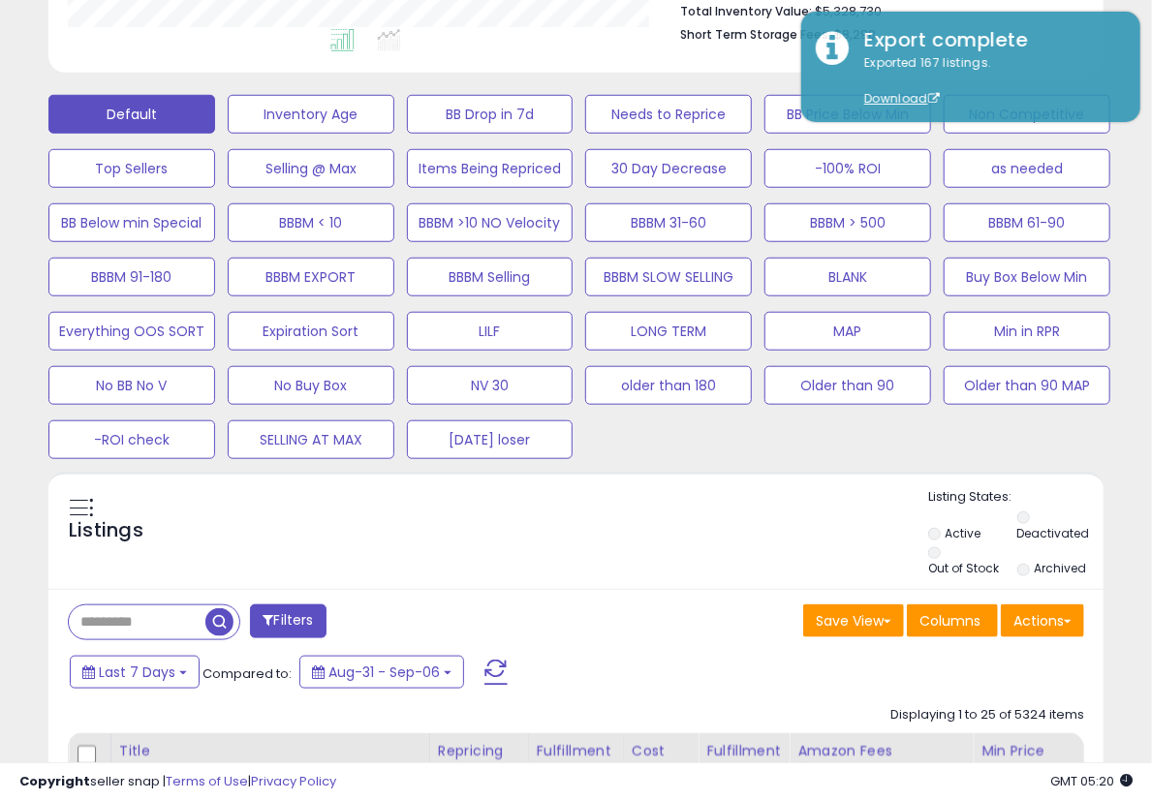
click at [1019, 638] on div "Actions [GEOGRAPHIC_DATA] Export Visible Columns Export All Columns Export Rela…" at bounding box center [1042, 623] width 83 height 38
click at [1016, 623] on button "Actions" at bounding box center [1042, 620] width 83 height 33
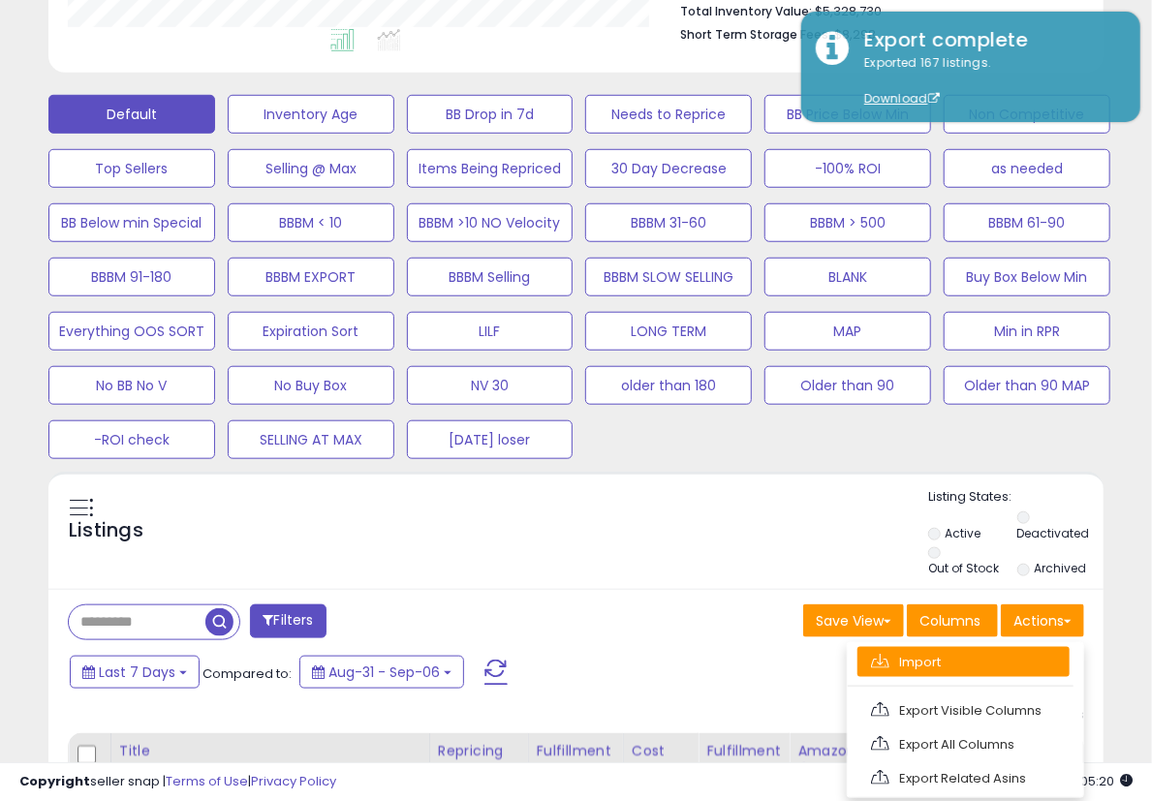
click at [962, 658] on link "Import" at bounding box center [963, 662] width 212 height 30
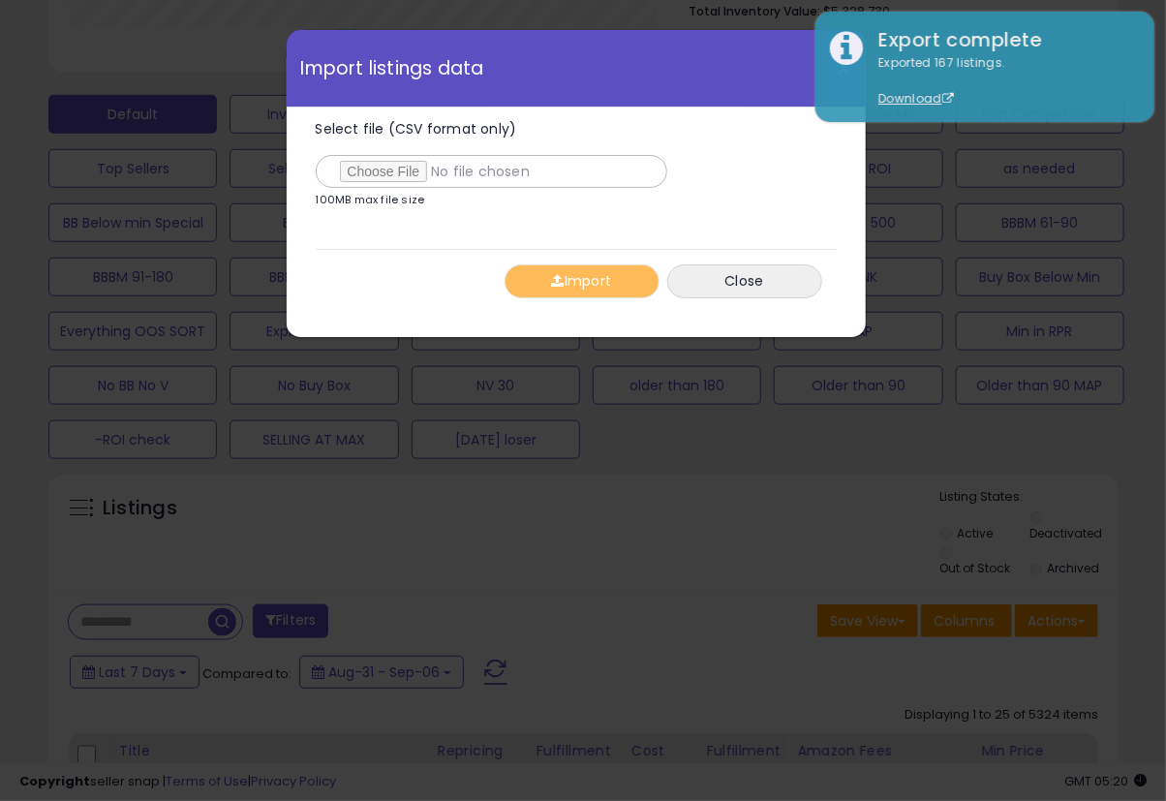
type input "**********"
click at [603, 281] on button "Import" at bounding box center [582, 281] width 155 height 34
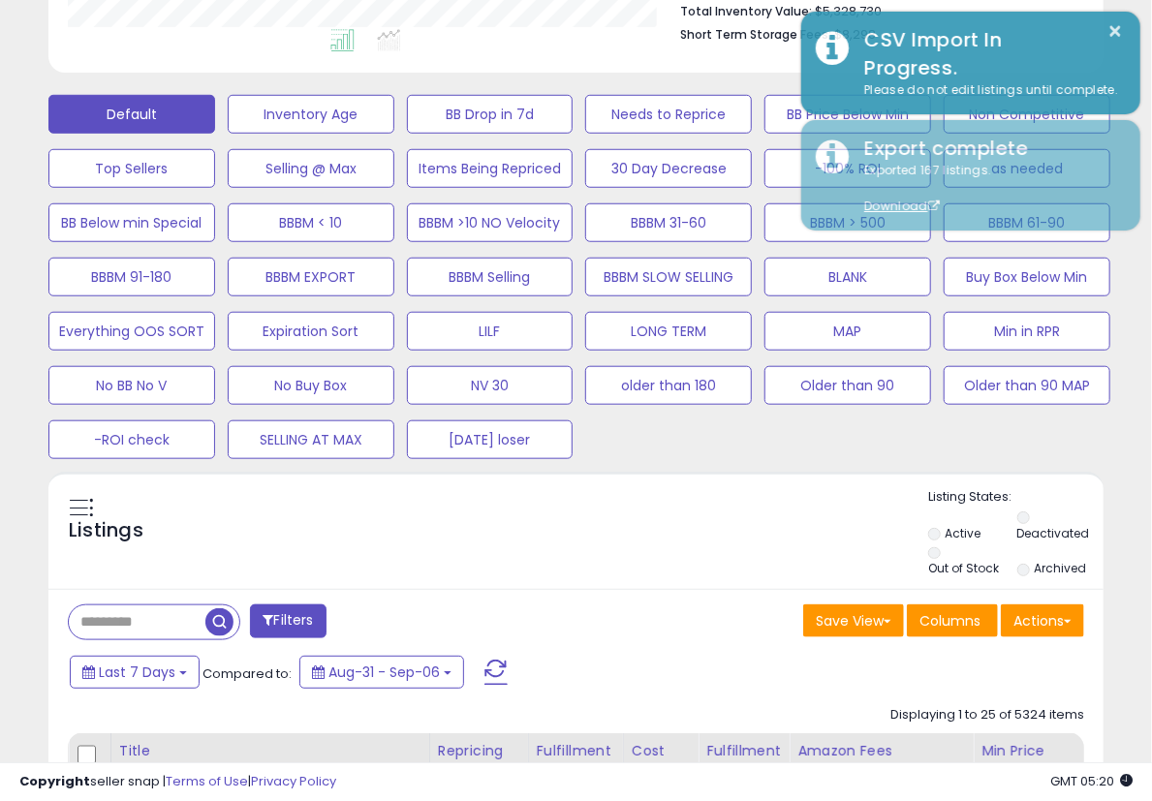
scroll to position [968172, 967958]
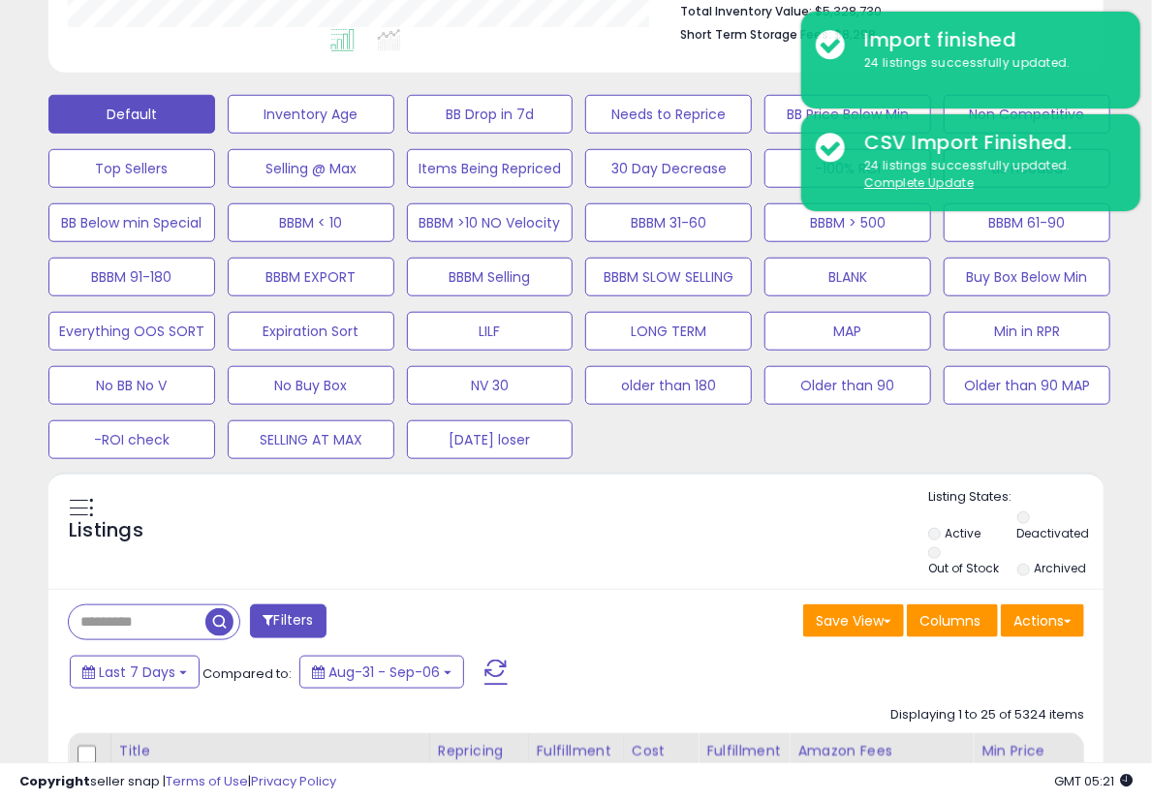
click at [741, 537] on div "Listings" at bounding box center [575, 534] width 1055 height 93
click at [752, 489] on div "Listings" at bounding box center [575, 534] width 1055 height 93
